Goal: Transaction & Acquisition: Purchase product/service

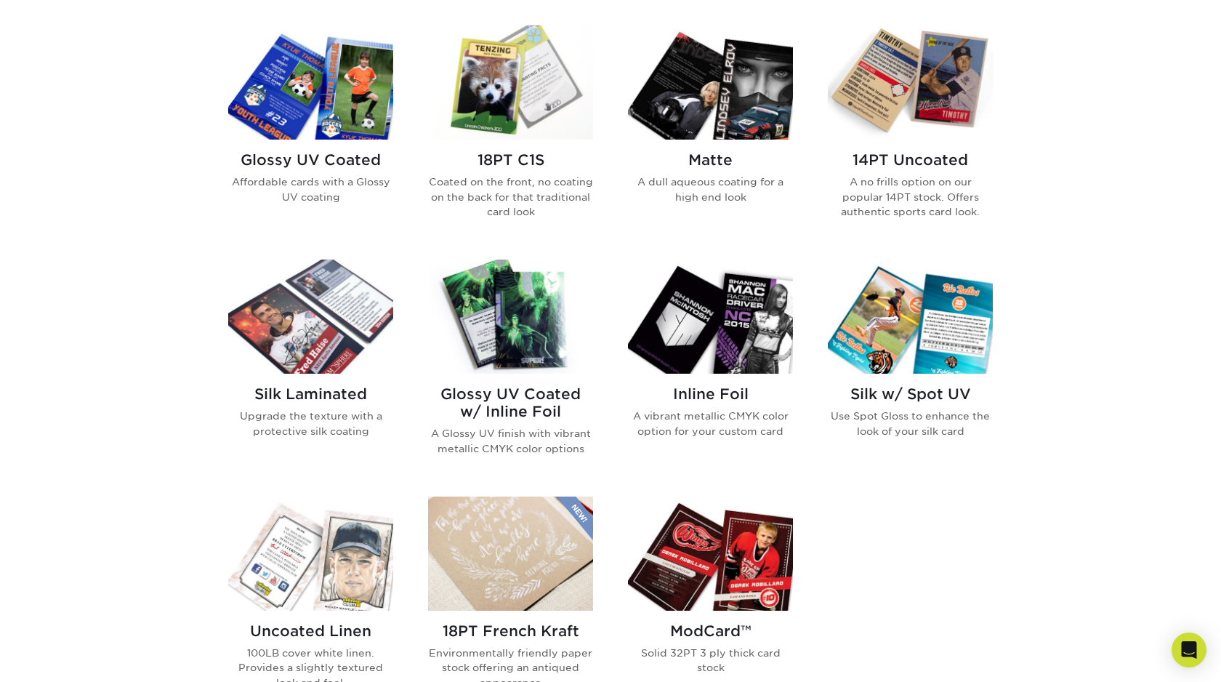
scroll to position [837, 0]
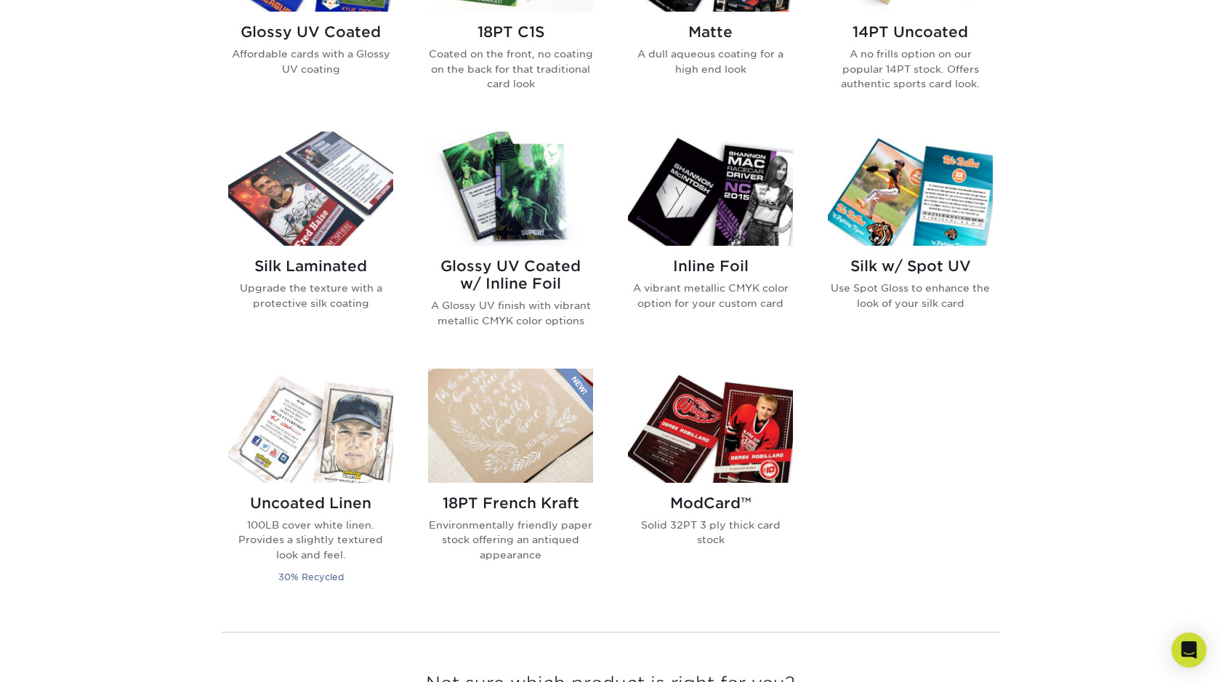
click at [359, 202] on img at bounding box center [310, 189] width 165 height 114
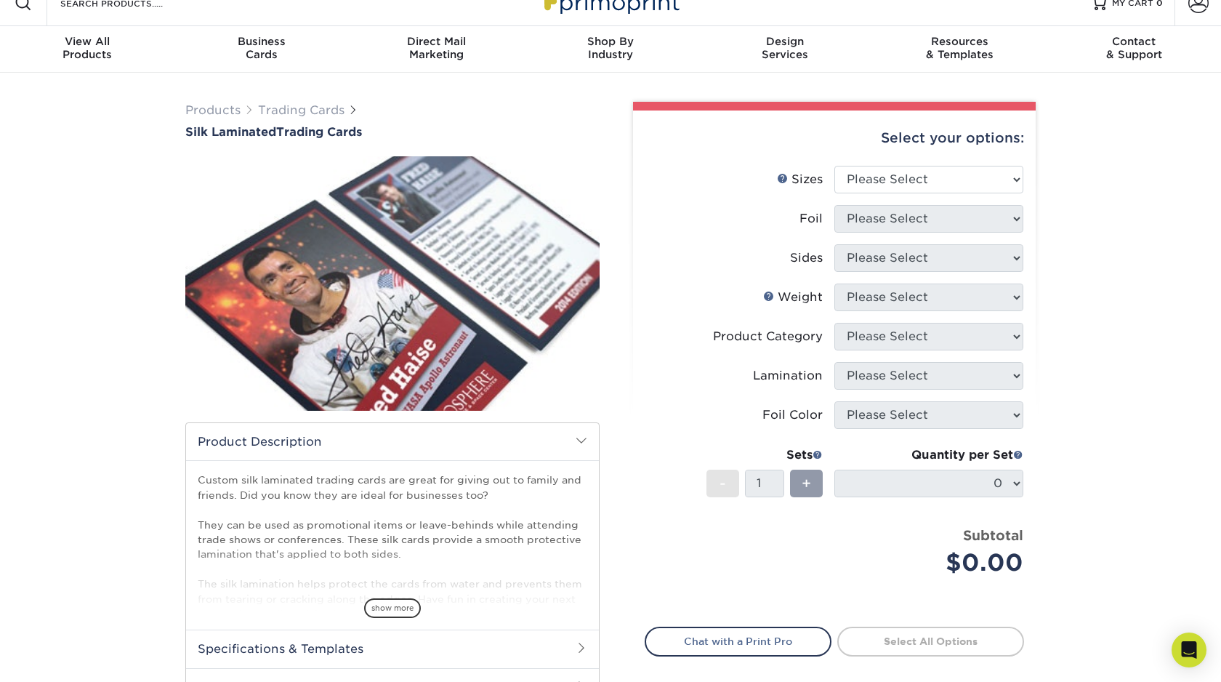
scroll to position [25, 0]
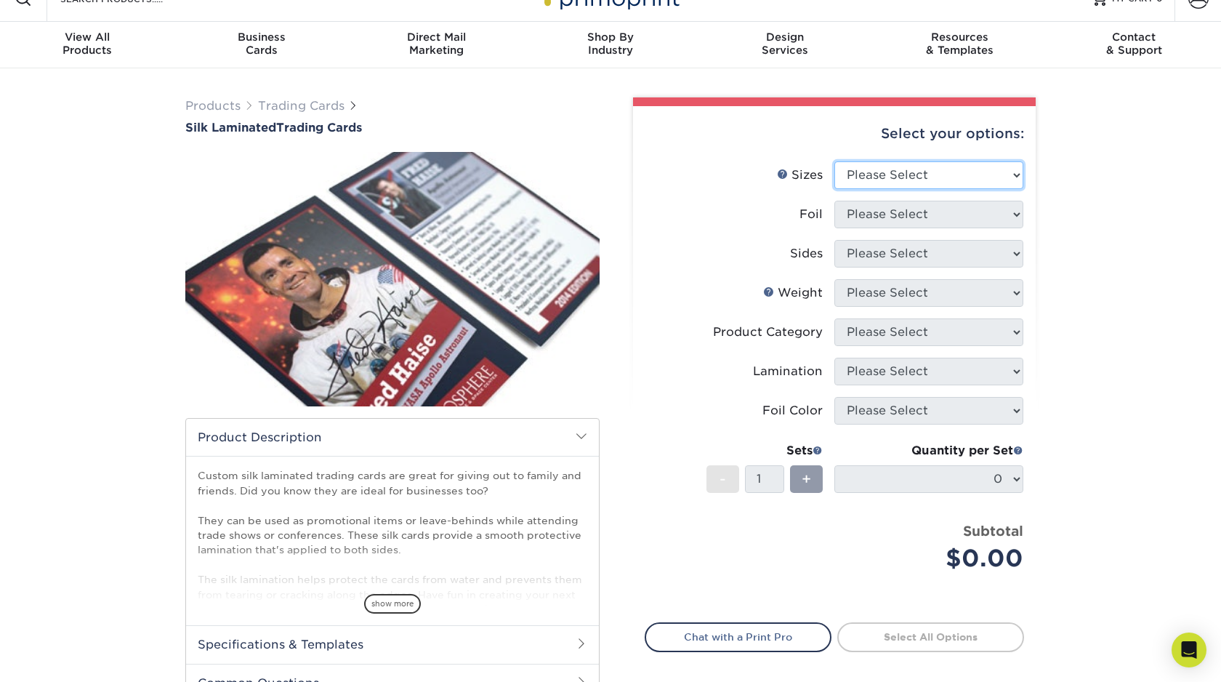
click at [887, 181] on select "Please Select 2.5" x 3.5"" at bounding box center [929, 175] width 189 height 28
select select "2.50x3.50"
click at [893, 218] on select "Please Select No Yes" at bounding box center [929, 215] width 189 height 28
select select "1"
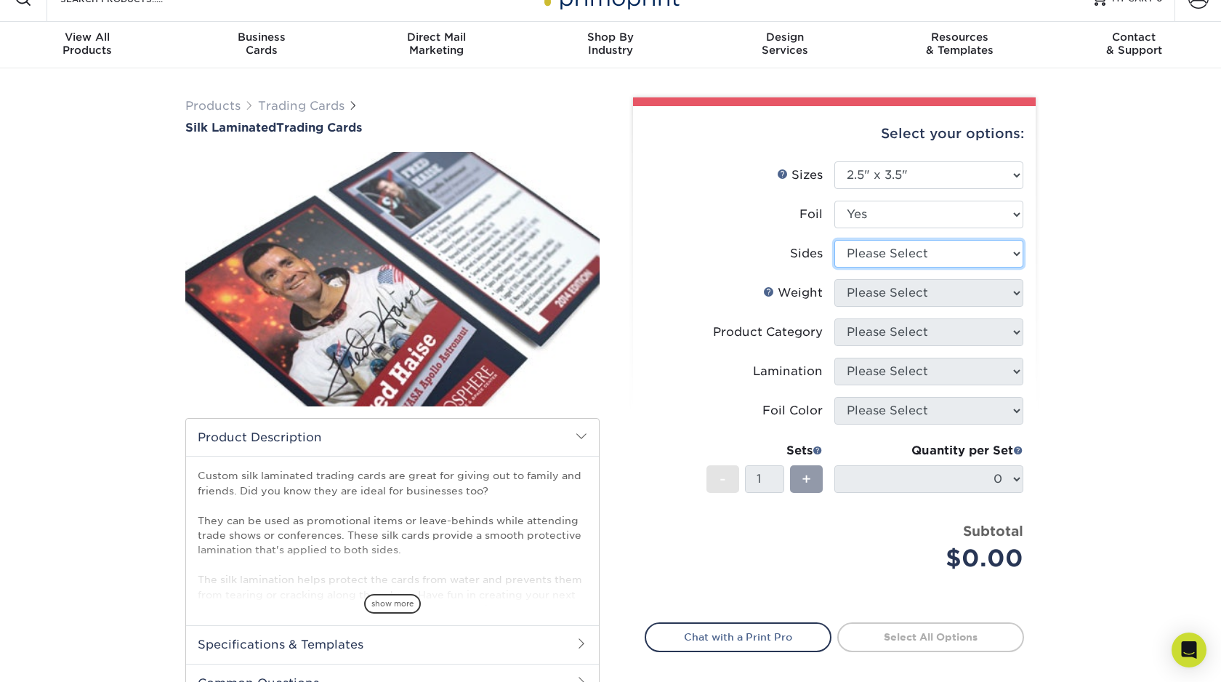
click at [893, 249] on select "Please Select Print Both Sides - Foil Both Sides Print Both Sides - Foil Front …" at bounding box center [929, 254] width 189 height 28
select select "e9e9dfb3-fba1-4d60-972c-fd9ca5904d33"
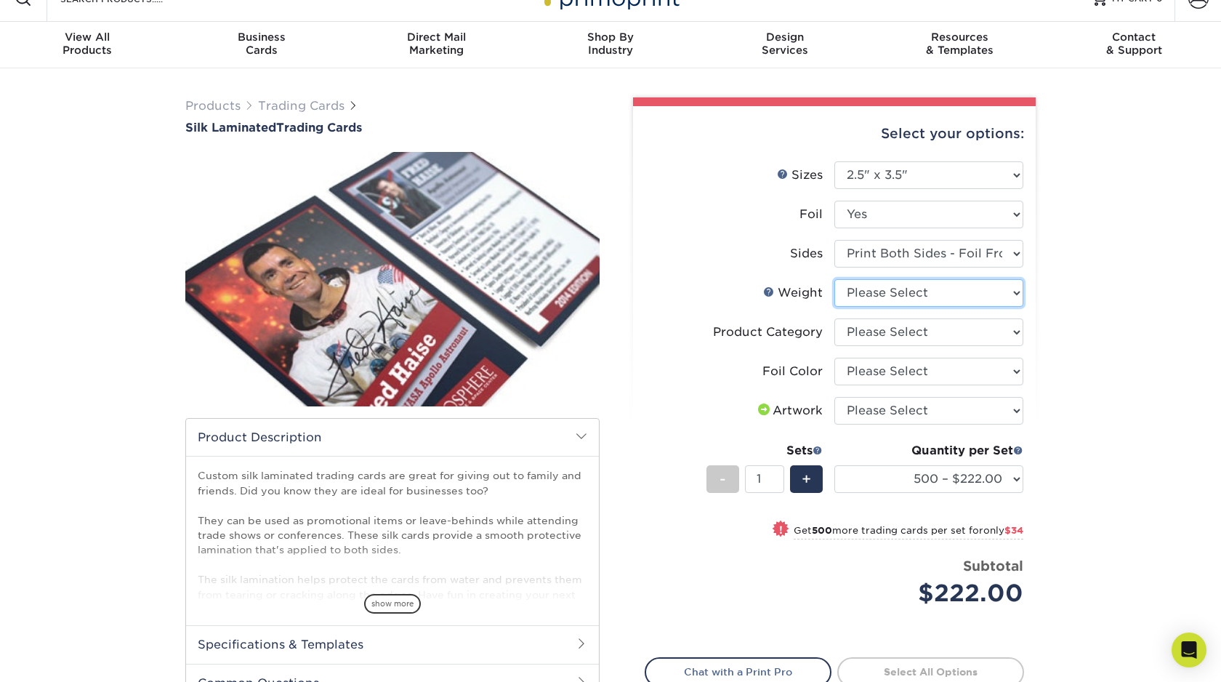
click at [941, 293] on select "Please Select 16PT" at bounding box center [929, 293] width 189 height 28
select select "16PT"
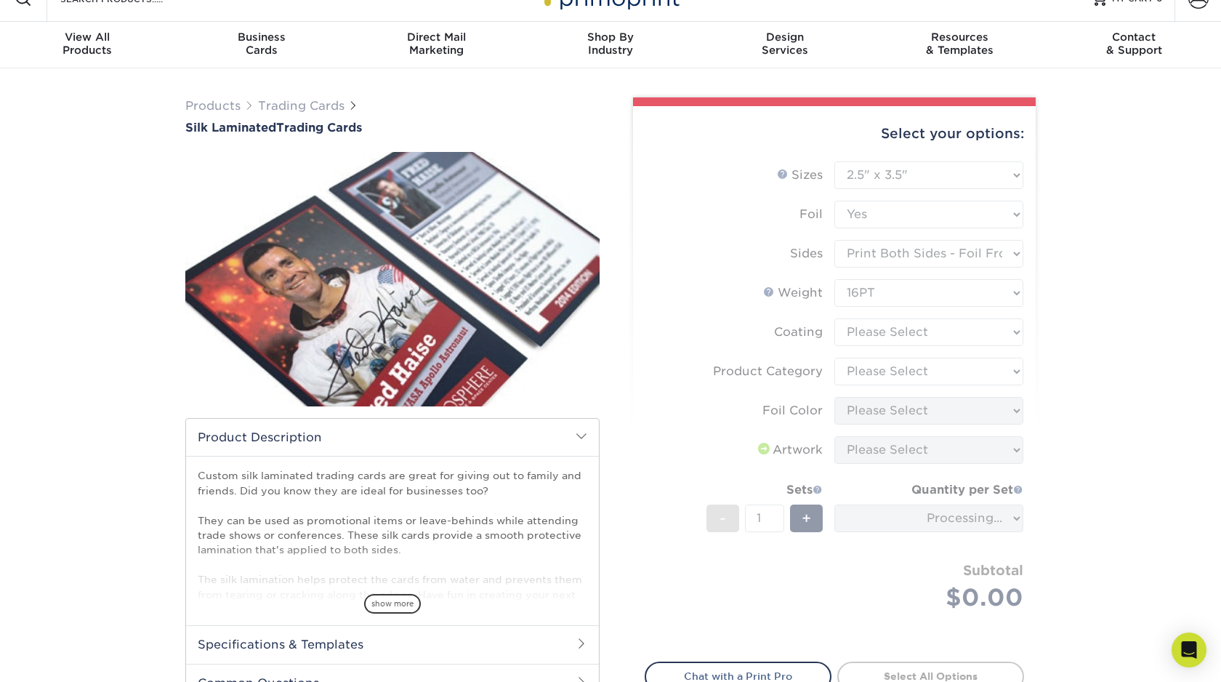
click at [938, 331] on form "Sizes Help Sizes Please Select 2.5" x 3.5" Foil Please Select No Yes -" at bounding box center [834, 402] width 379 height 483
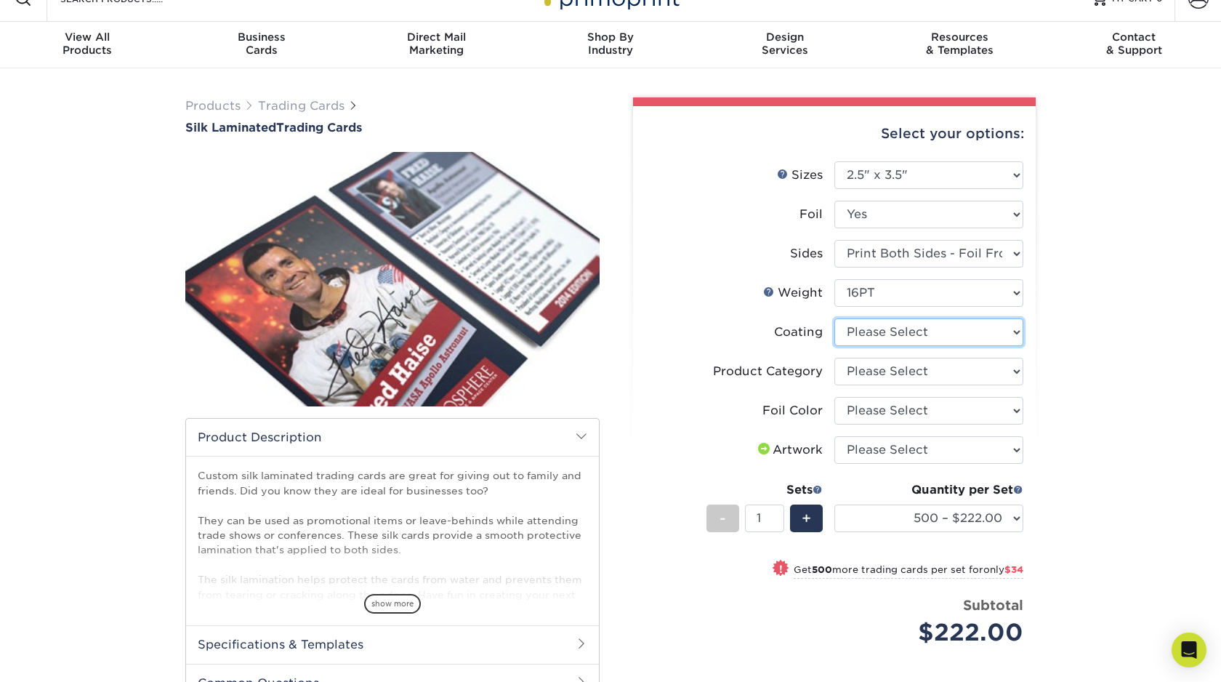
click at [939, 329] on select at bounding box center [929, 332] width 189 height 28
click at [1005, 329] on select at bounding box center [929, 332] width 189 height 28
select select "3e7618de-abca-4bda-9f97-8b9129e913d8"
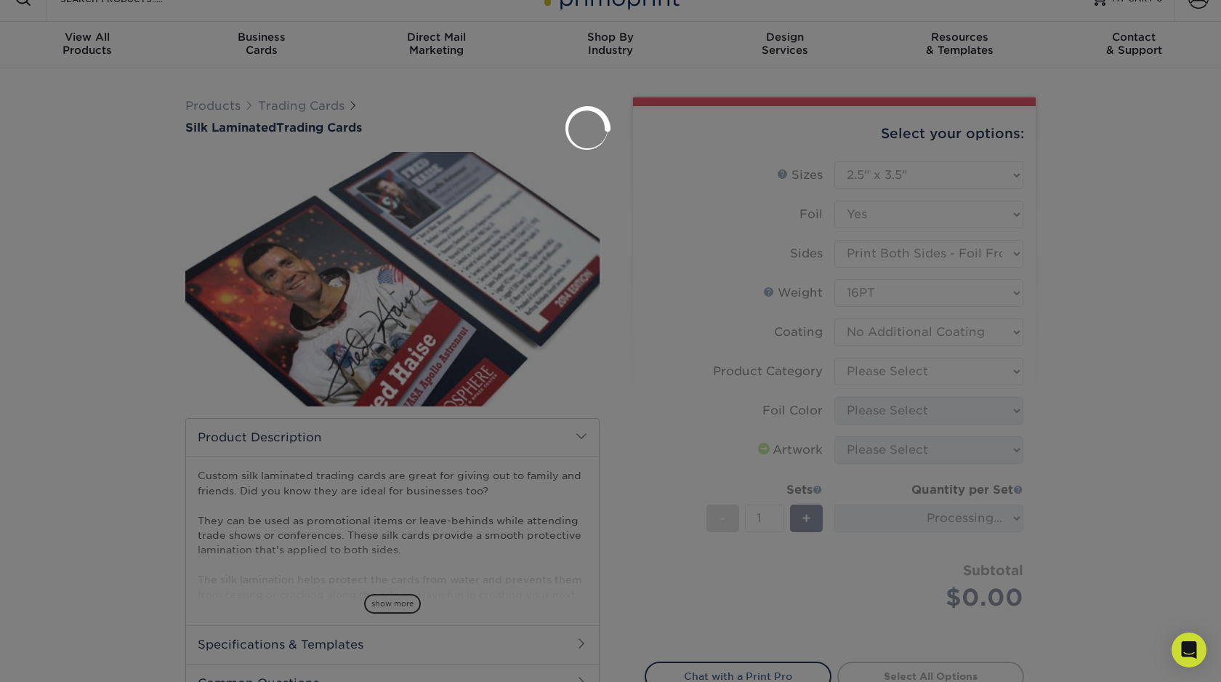
click at [995, 369] on div at bounding box center [610, 341] width 1221 height 682
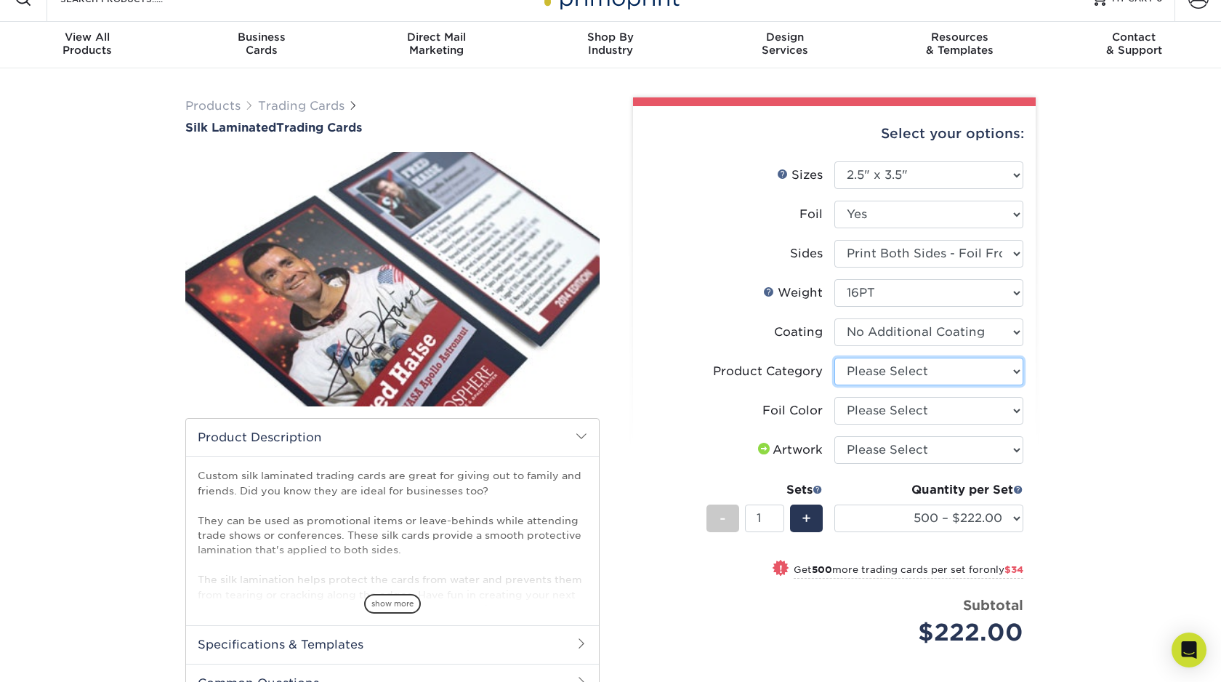
click at [995, 369] on select "Please Select Trading Cards" at bounding box center [929, 372] width 189 height 28
select select "c2f9bce9-36c2-409d-b101-c29d9d031e18"
click at [990, 404] on select "Please Select Silver Foil Rose Gold Foil Red Foil Gold Foil Copper Foil Blue Fo…" at bounding box center [929, 411] width 189 height 28
select select "0f01133c-0ff0-451e-ba4e-12f7b4531a1f"
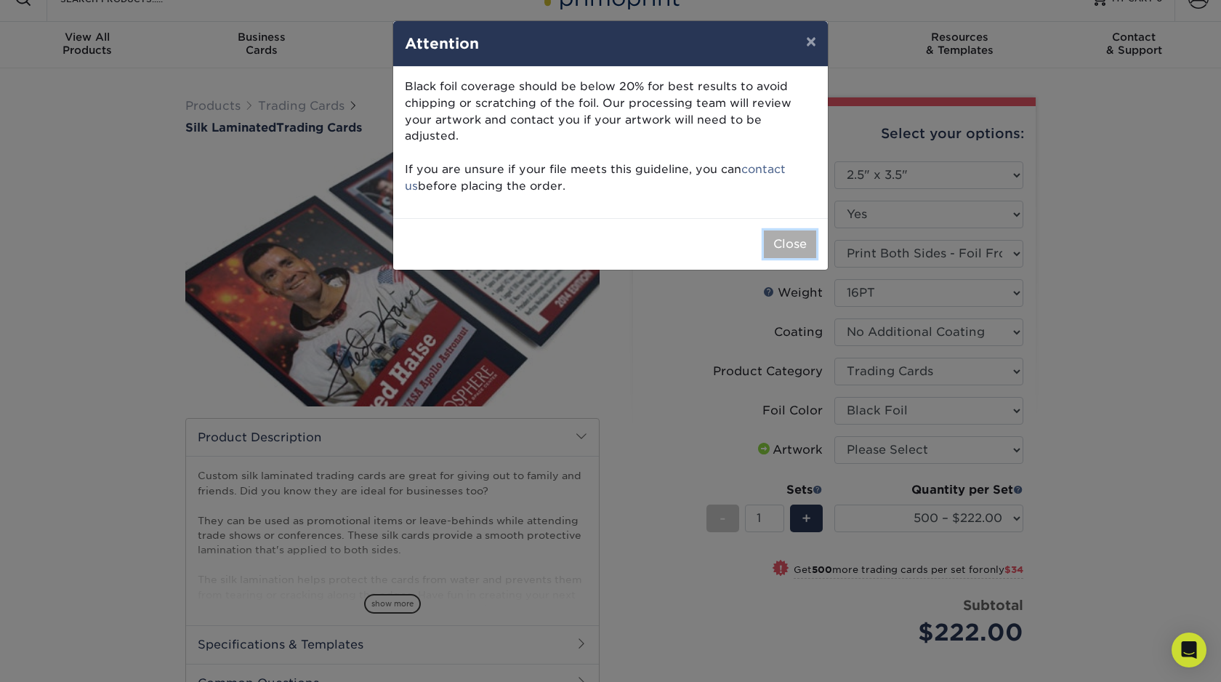
click at [792, 230] on button "Close" at bounding box center [790, 244] width 52 height 28
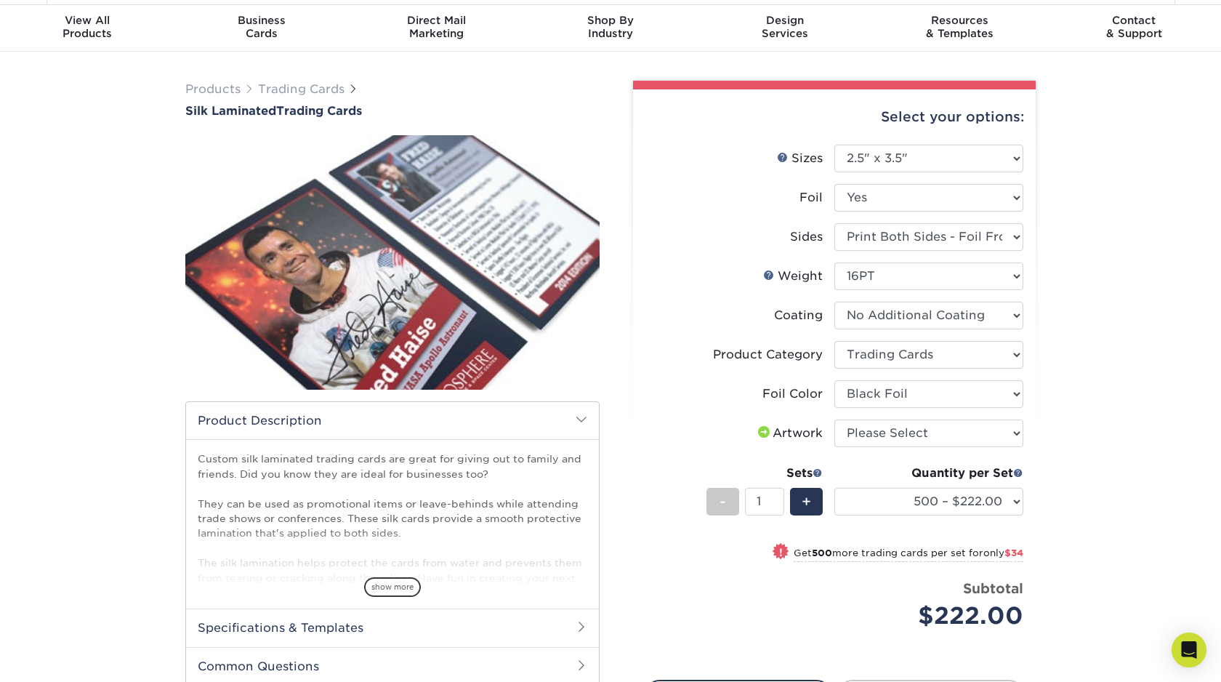
scroll to position [0, 0]
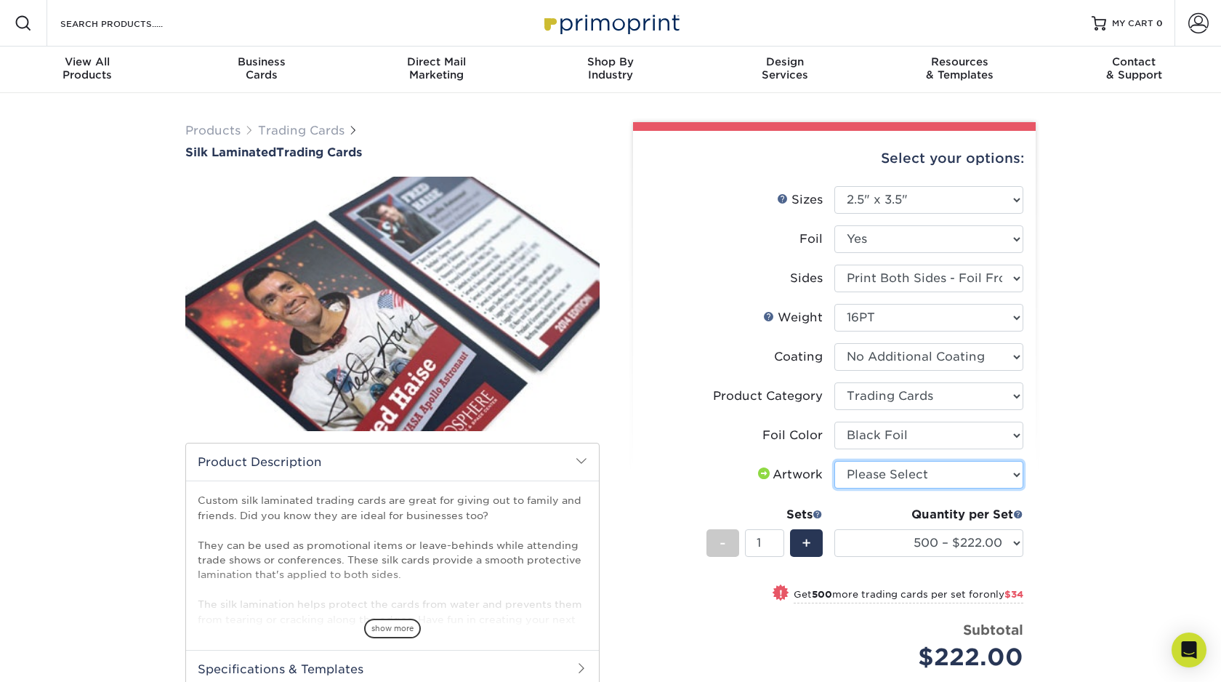
click at [958, 473] on select "Please Select I will upload files I need a design - $100" at bounding box center [929, 475] width 189 height 28
select select "upload"
click at [976, 540] on select "500 – $222.00 1000 – $256.00 2500 – $598.00 5000 – $1135.00" at bounding box center [929, 543] width 189 height 28
